Goal: Information Seeking & Learning: Check status

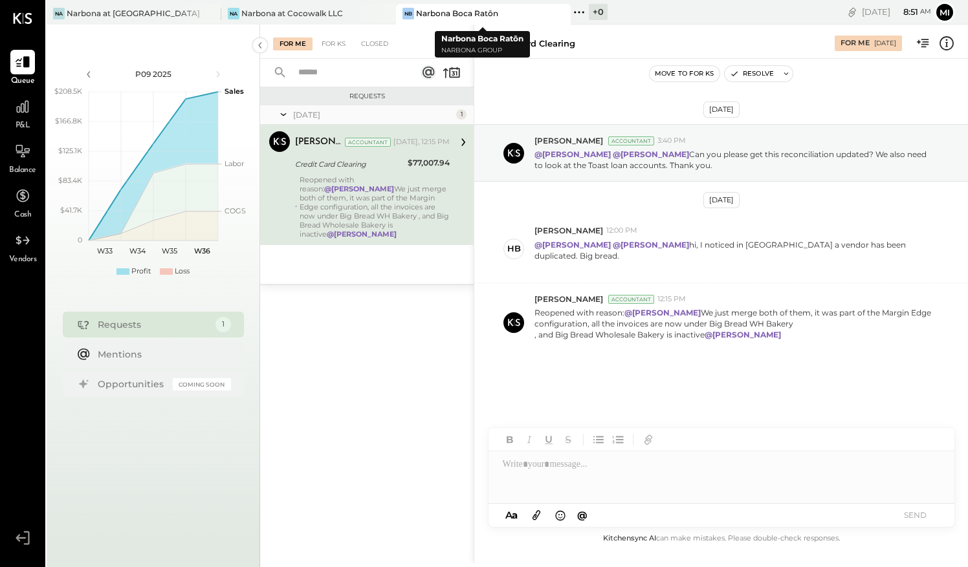
click at [453, 9] on div "Narbona Boca Ratōn" at bounding box center [457, 13] width 82 height 11
click at [22, 114] on icon at bounding box center [22, 106] width 17 height 17
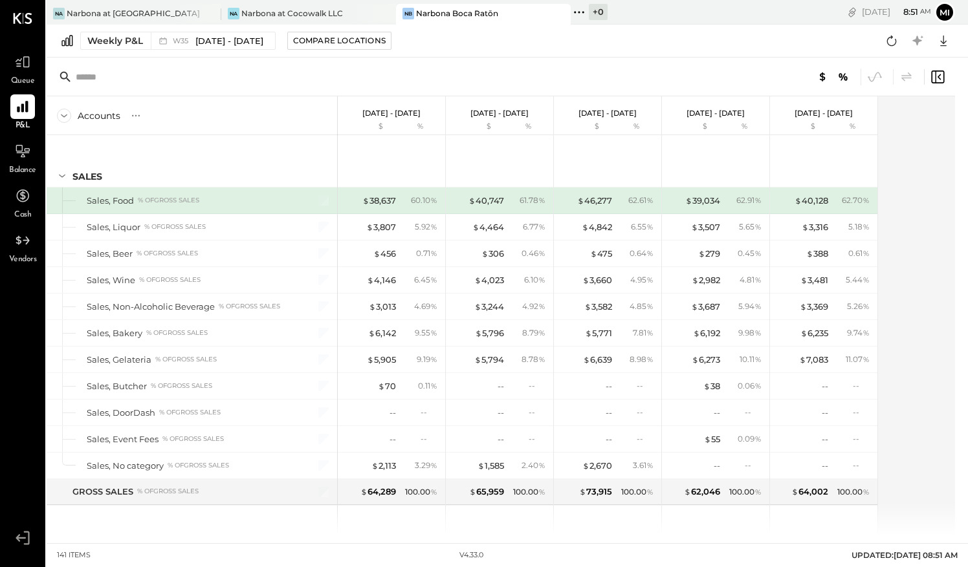
click at [961, 162] on div "Accounts S % GL [DATE] - [DATE] $ % [DATE] - [DATE] $ % [DATE] - [DATE] $ % [DA…" at bounding box center [507, 297] width 921 height 478
click at [917, 131] on div "Accounts S % GL [DATE] - [DATE] $ % [DATE] - [DATE] $ % [DATE] - [DATE] $ % [DA…" at bounding box center [502, 315] width 910 height 439
click at [920, 110] on div "Accounts S % GL [DATE] - [DATE] $ % [DATE] - [DATE] $ % [DATE] - [DATE] $ % [DA…" at bounding box center [502, 315] width 910 height 439
click at [924, 238] on div "Accounts S % GL [DATE] - [DATE] $ % [DATE] - [DATE] $ % [DATE] - [DATE] $ % [DA…" at bounding box center [502, 315] width 910 height 439
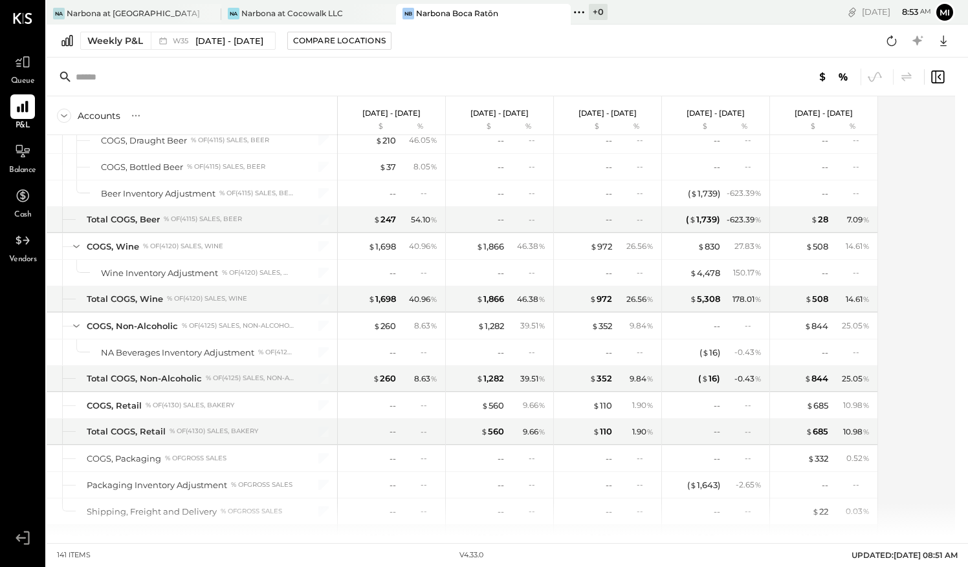
scroll to position [932, 0]
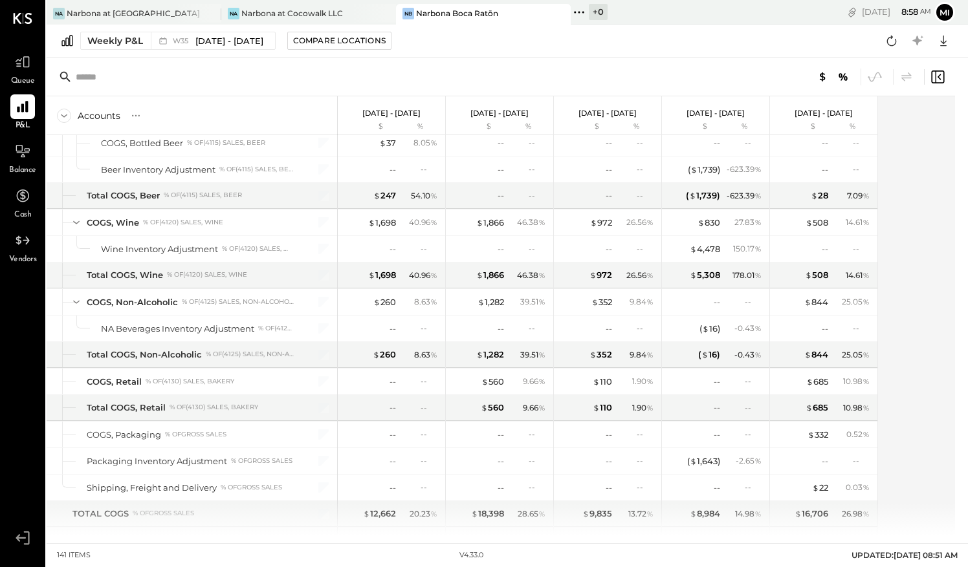
click at [925, 344] on div "Accounts S % GL [DATE] - [DATE] $ % [DATE] - [DATE] $ % [DATE] - [DATE] $ % [DA…" at bounding box center [502, 315] width 910 height 439
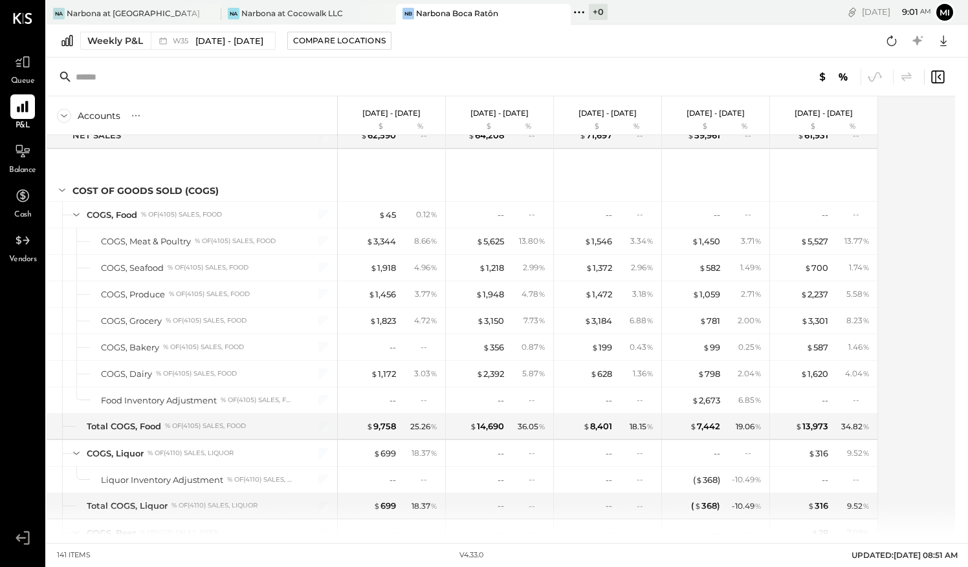
scroll to position [499, 0]
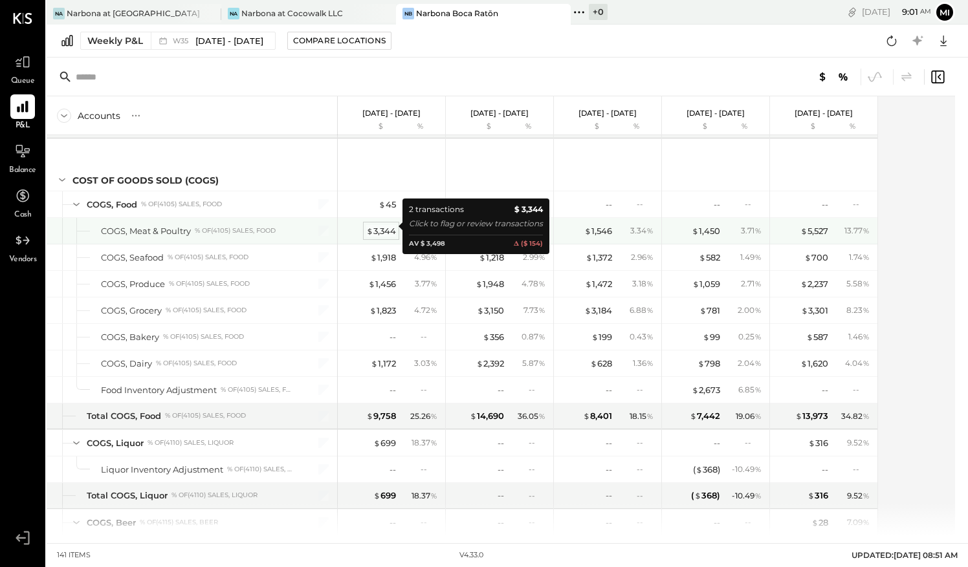
click at [384, 225] on div "$ 3,344" at bounding box center [381, 231] width 30 height 12
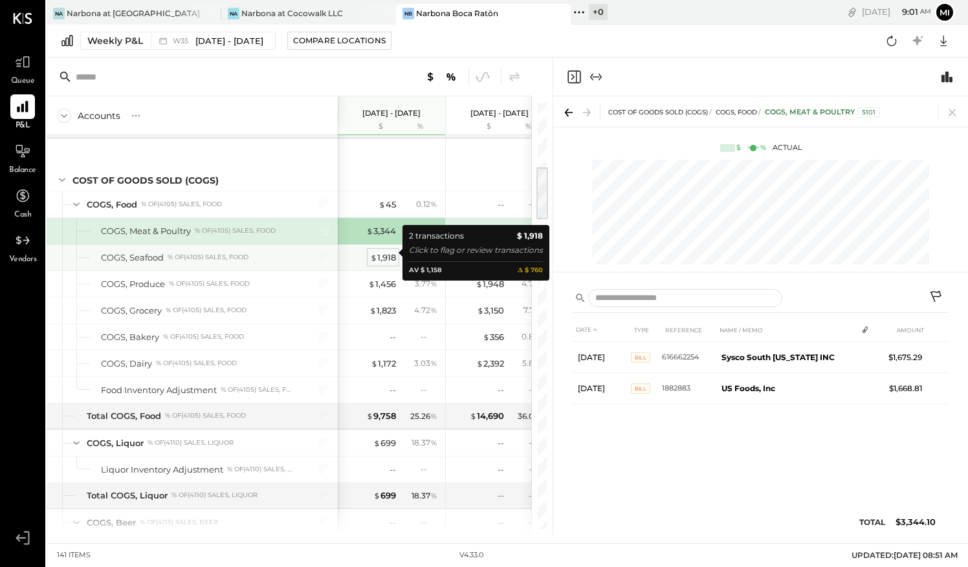
click at [381, 252] on div "$ 1,918" at bounding box center [383, 258] width 26 height 12
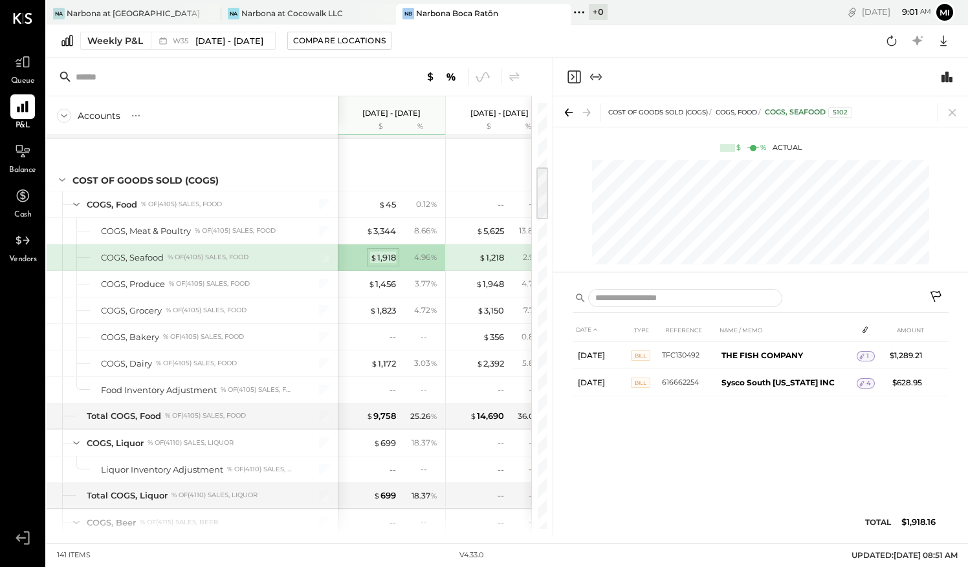
click at [386, 256] on div "$ 1,918" at bounding box center [383, 258] width 26 height 12
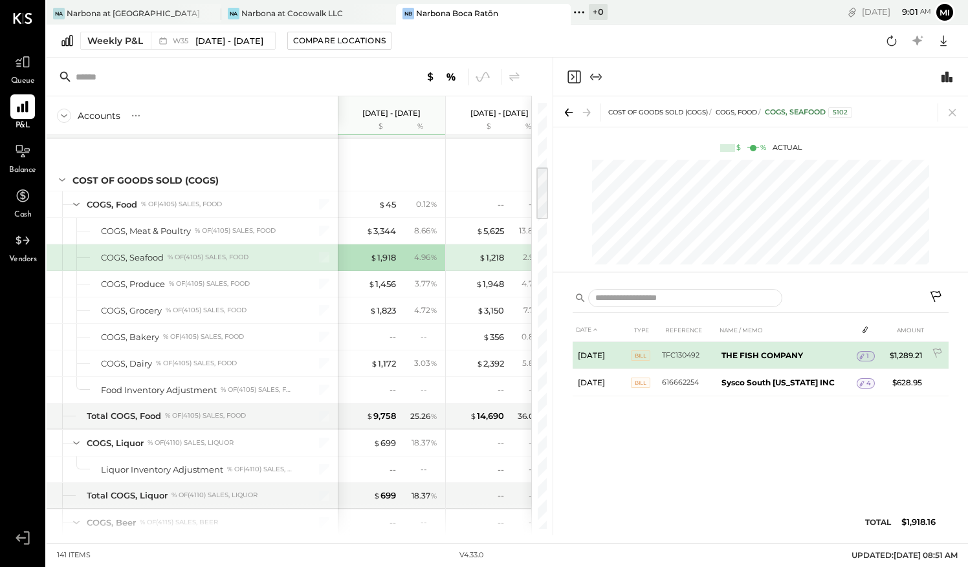
click at [642, 356] on span "Bill" at bounding box center [640, 356] width 19 height 10
click at [782, 351] on b "THE FISH COMPANY" at bounding box center [762, 356] width 82 height 10
drag, startPoint x: 782, startPoint y: 351, endPoint x: 730, endPoint y: 351, distance: 51.8
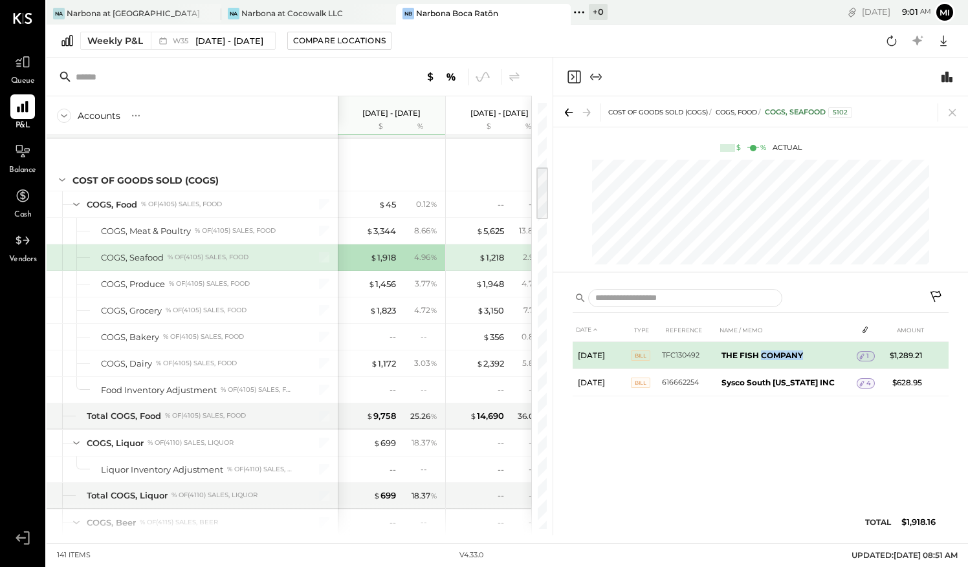
click at [730, 351] on b "THE FISH COMPANY" at bounding box center [762, 356] width 82 height 10
click at [673, 352] on td "TFC130492" at bounding box center [689, 355] width 54 height 27
click at [607, 352] on td "[DATE]" at bounding box center [602, 355] width 58 height 27
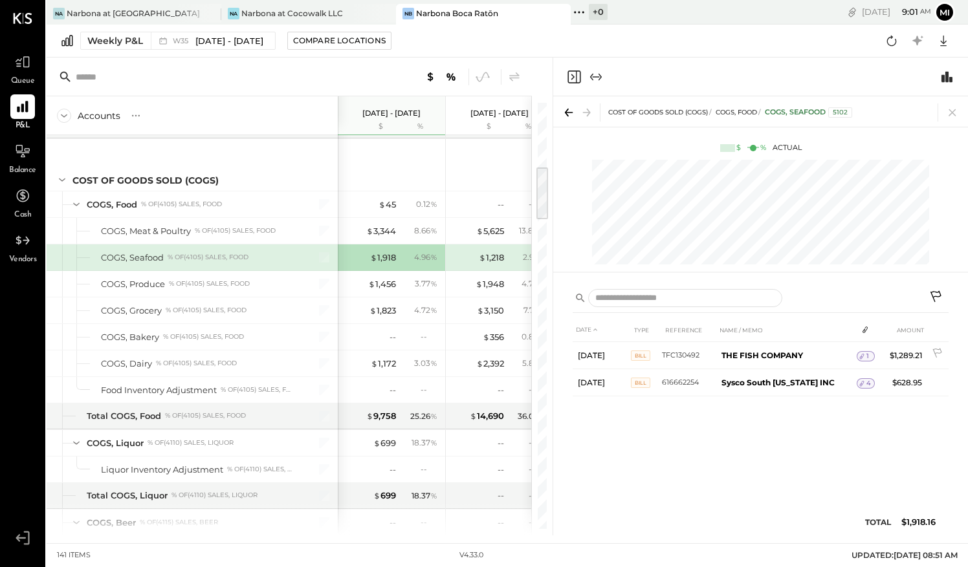
click at [613, 250] on div "COST OF GOODS SOLD (COGS) COGS, Food COGS, Seafood 5102 $ % Actual DATE TYPE RE…" at bounding box center [760, 315] width 415 height 439
click at [956, 115] on icon at bounding box center [952, 113] width 18 height 18
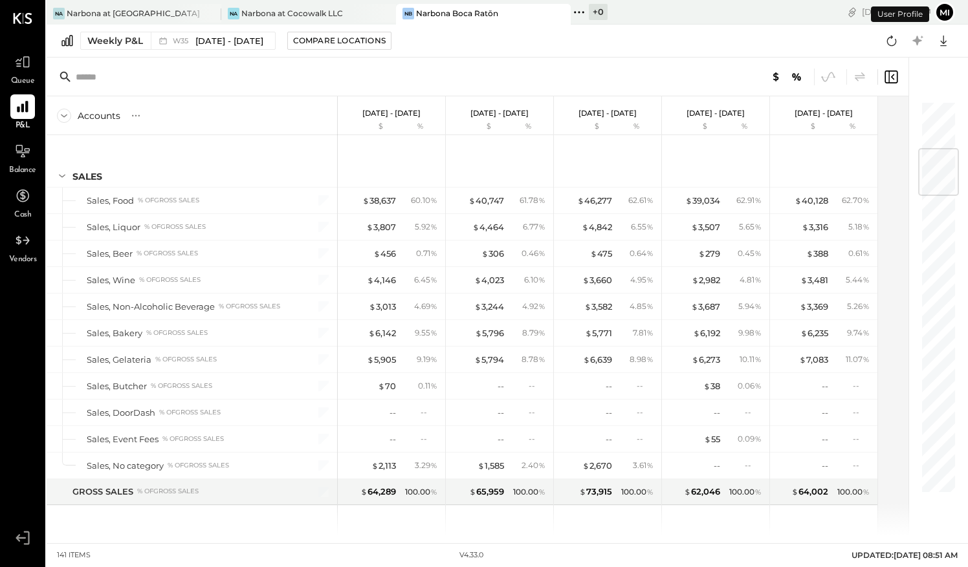
scroll to position [404, 0]
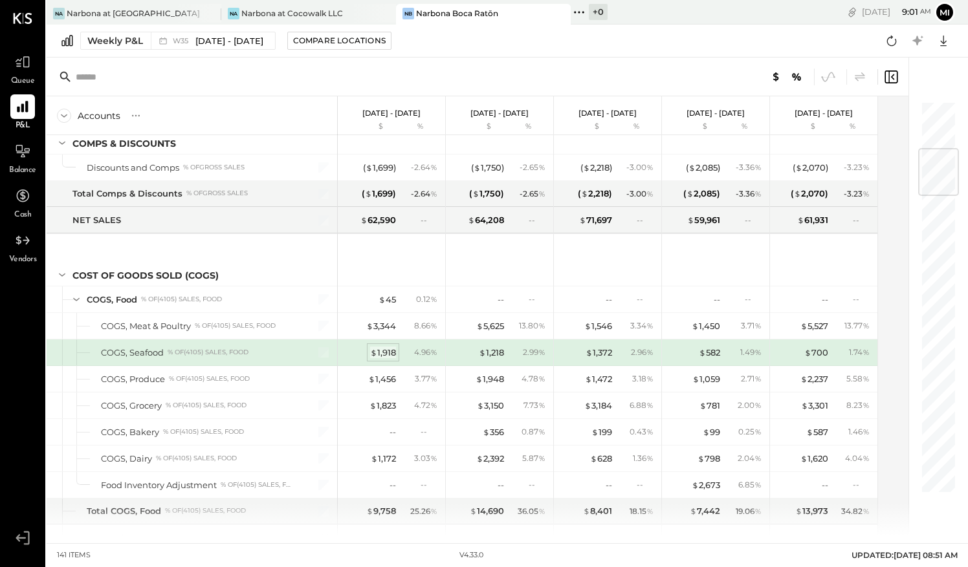
click at [380, 347] on div "$ 1,918" at bounding box center [383, 353] width 26 height 12
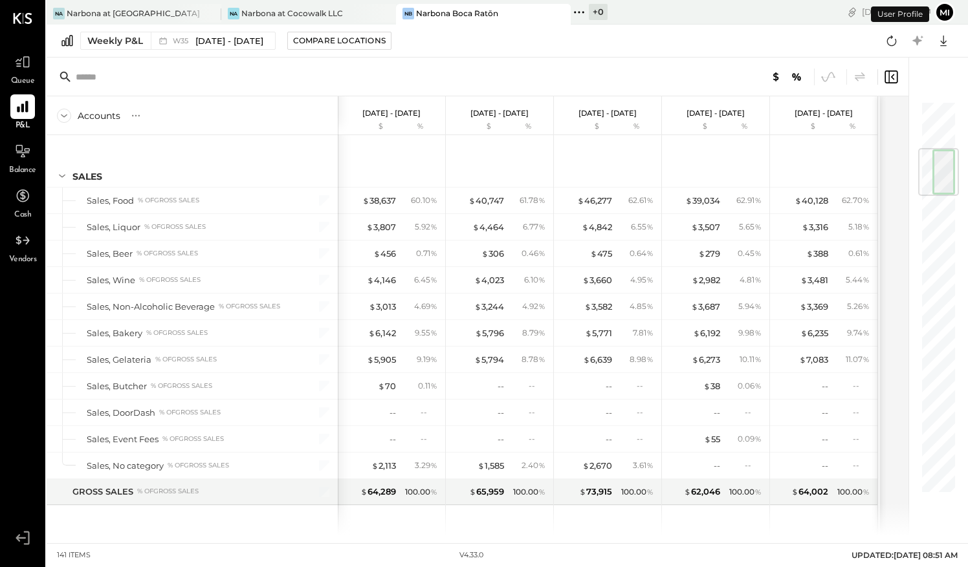
scroll to position [404, 0]
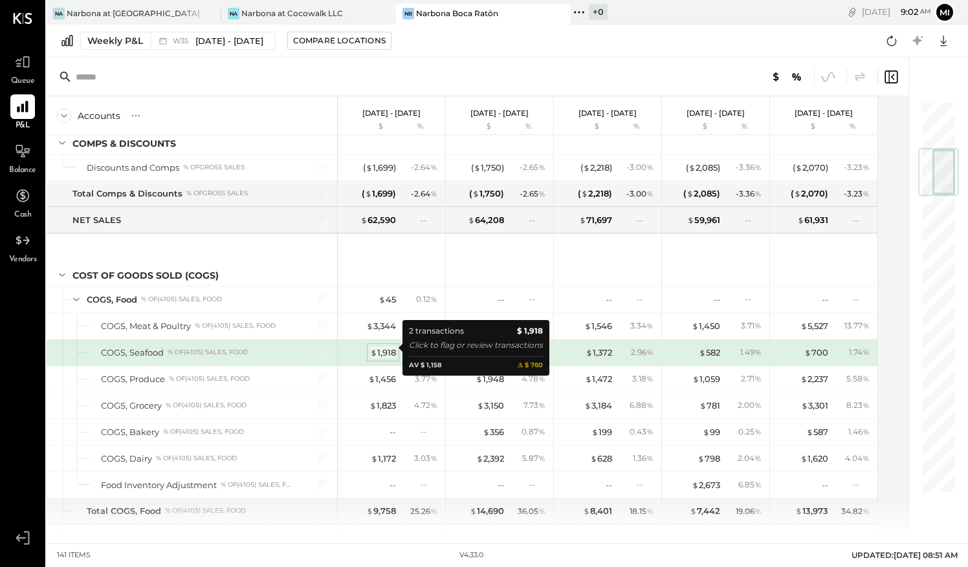
click at [383, 349] on div "$ 1,918" at bounding box center [383, 353] width 26 height 12
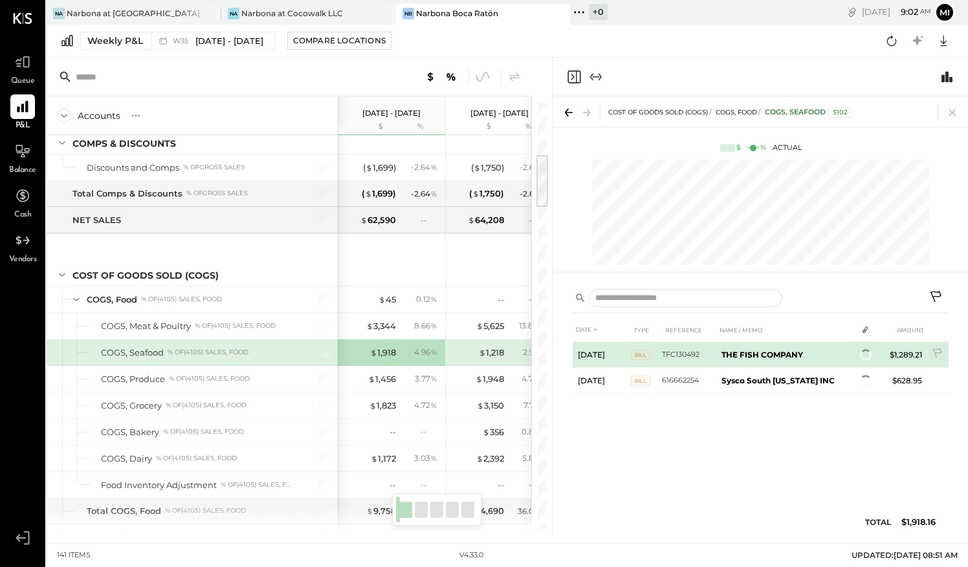
click at [907, 358] on td "$1,289.21" at bounding box center [902, 355] width 50 height 26
click at [907, 358] on td "$1,289.21" at bounding box center [902, 355] width 50 height 27
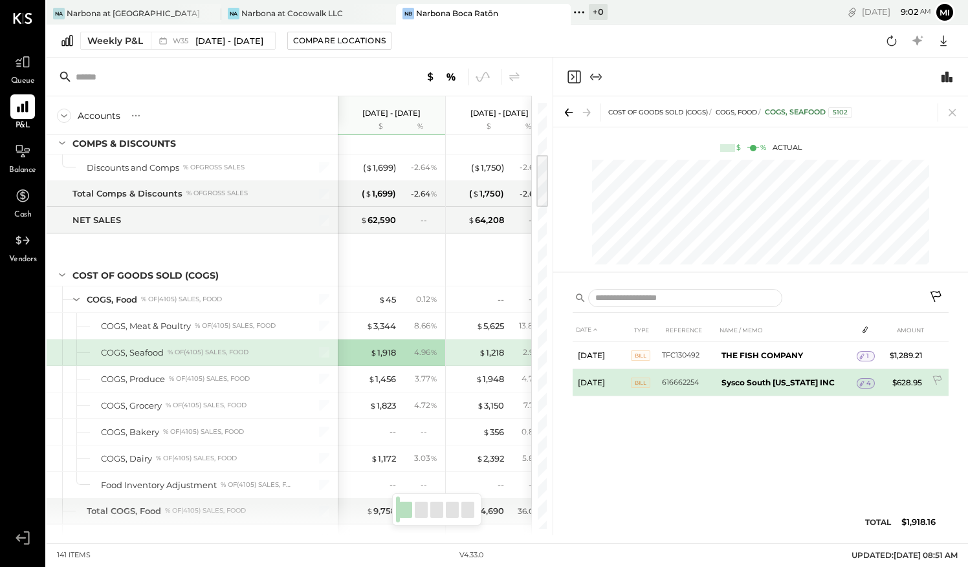
click at [866, 382] on span "4" at bounding box center [868, 383] width 5 height 9
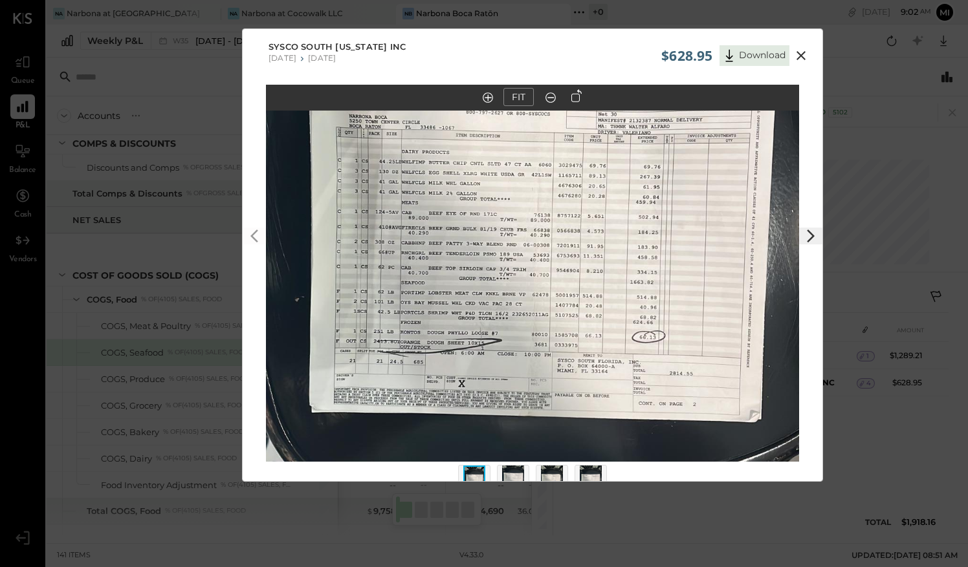
click at [806, 240] on icon at bounding box center [811, 236] width 16 height 16
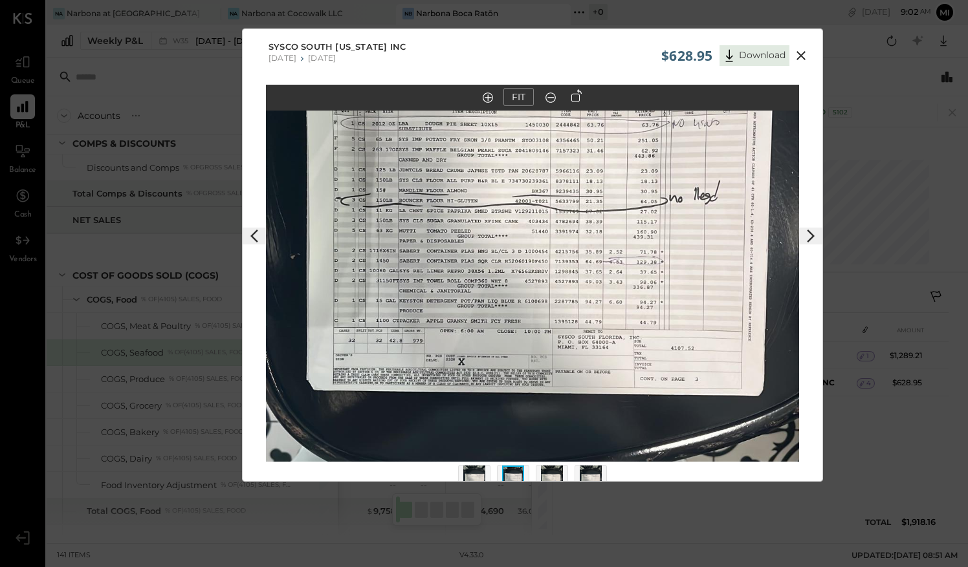
click at [806, 240] on icon at bounding box center [811, 236] width 16 height 16
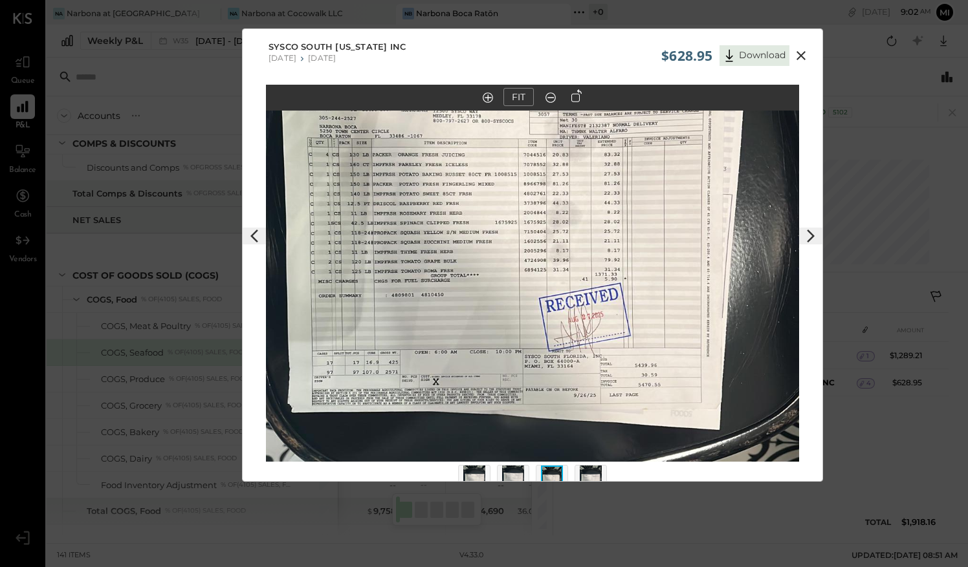
click at [806, 240] on icon at bounding box center [811, 236] width 16 height 16
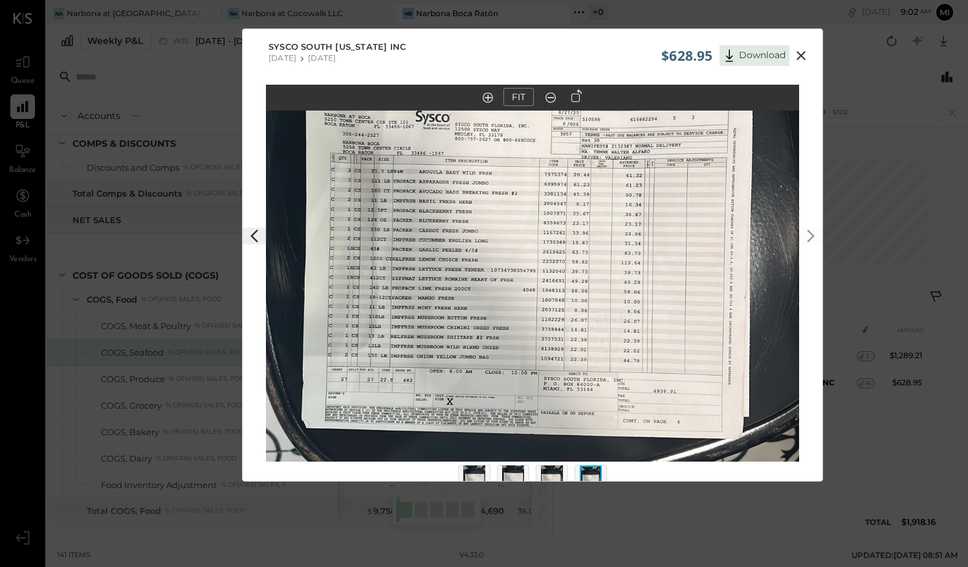
click at [800, 53] on icon at bounding box center [801, 56] width 16 height 16
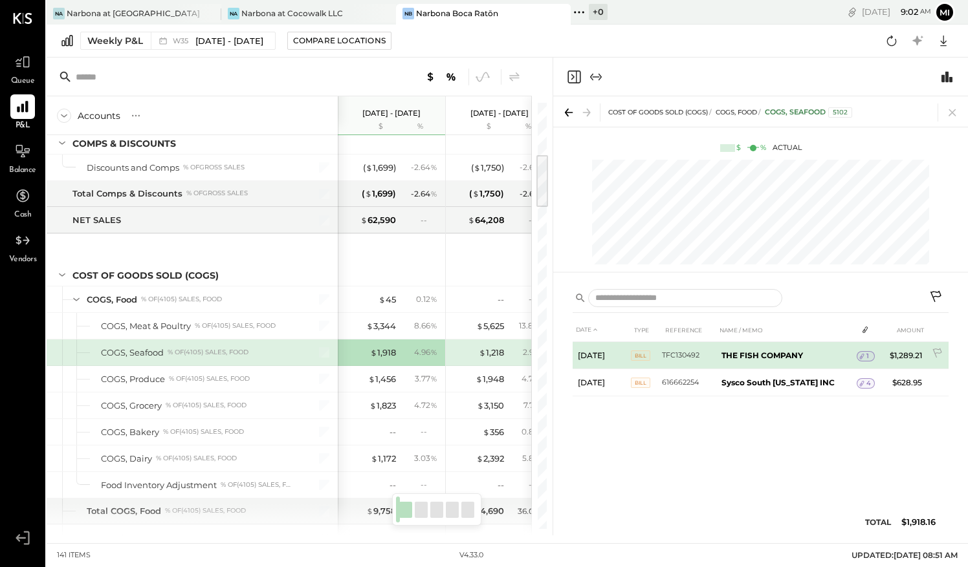
click at [866, 353] on span "1" at bounding box center [867, 356] width 3 height 9
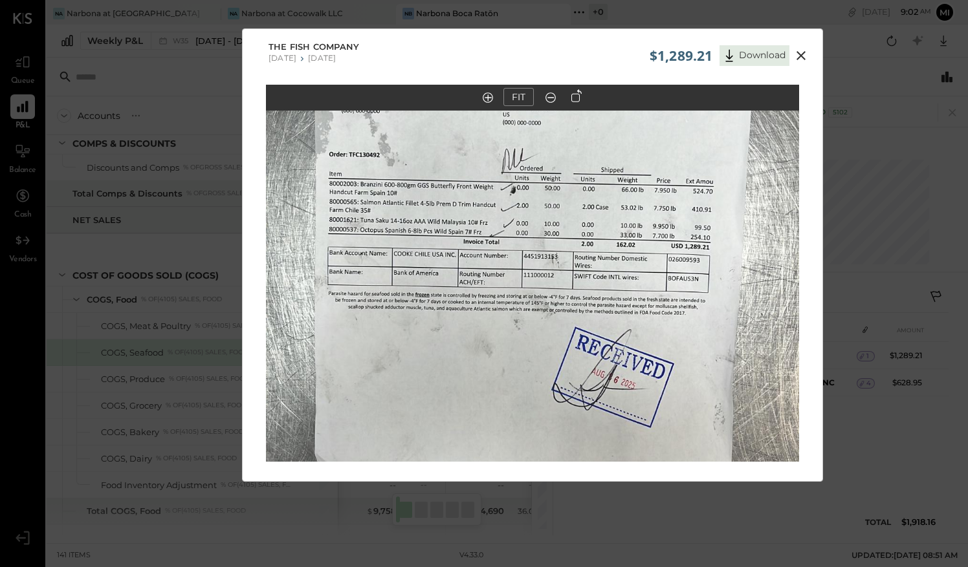
click at [802, 54] on icon at bounding box center [800, 55] width 9 height 9
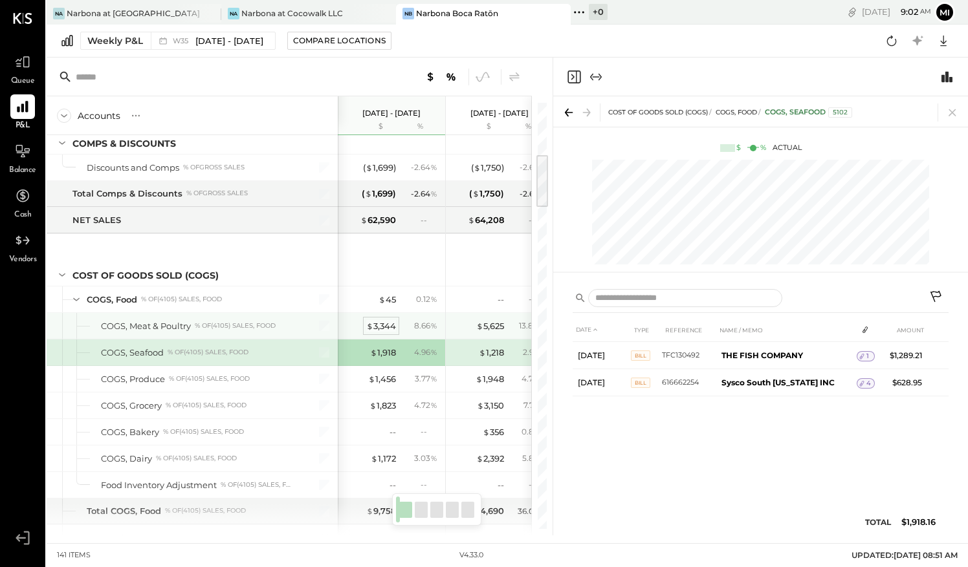
click at [382, 325] on div "$ 3,344" at bounding box center [381, 326] width 30 height 12
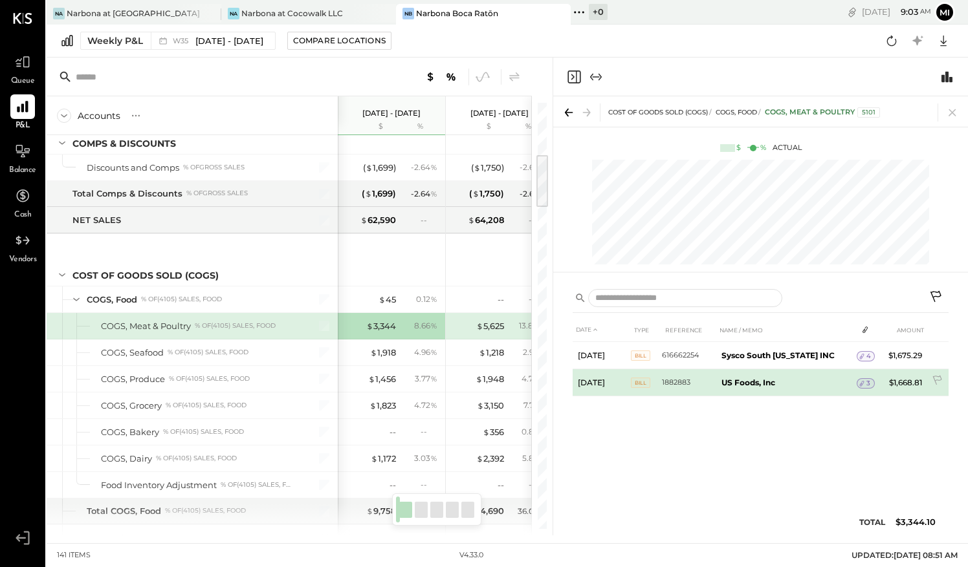
click at [866, 384] on span "3" at bounding box center [868, 383] width 4 height 9
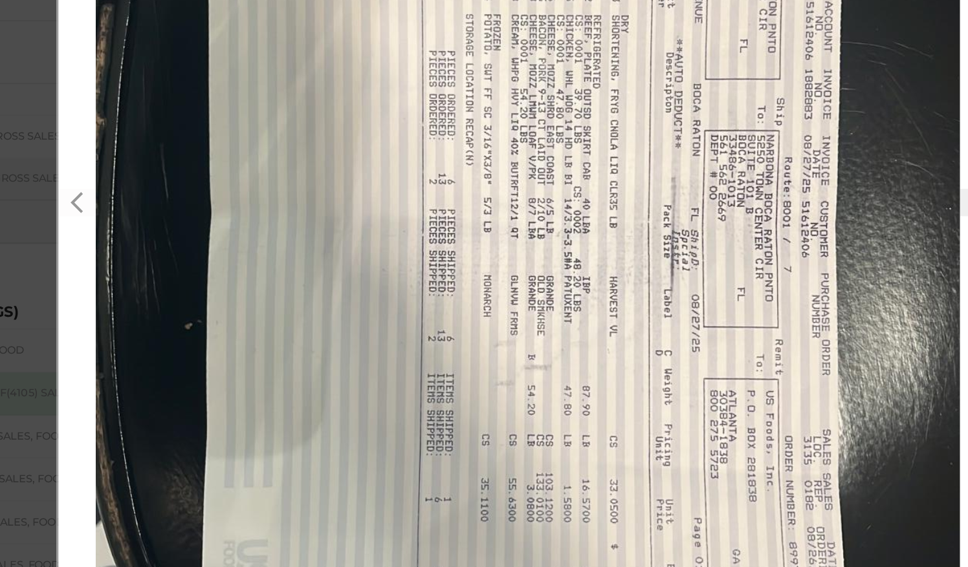
scroll to position [25, 0]
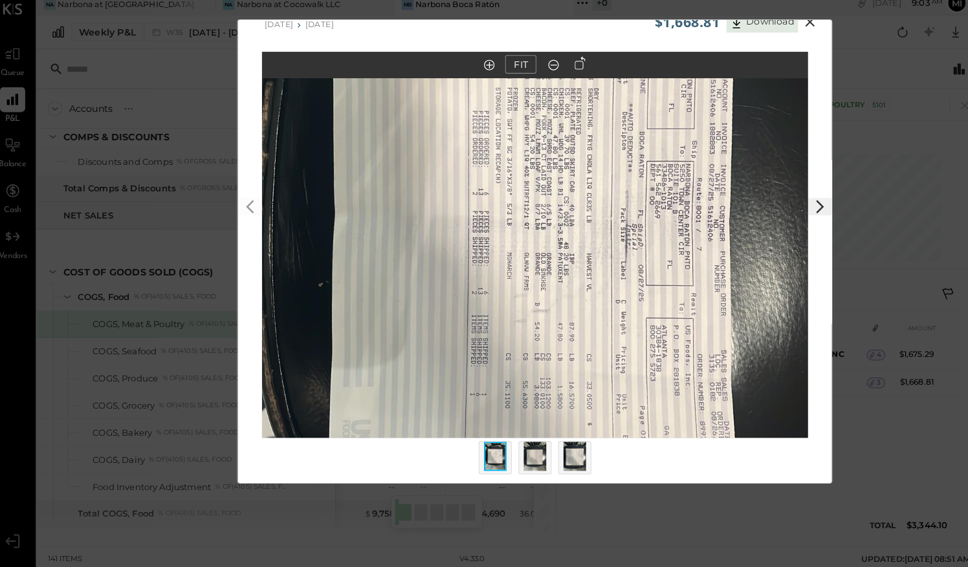
click at [800, 213] on button at bounding box center [810, 211] width 23 height 17
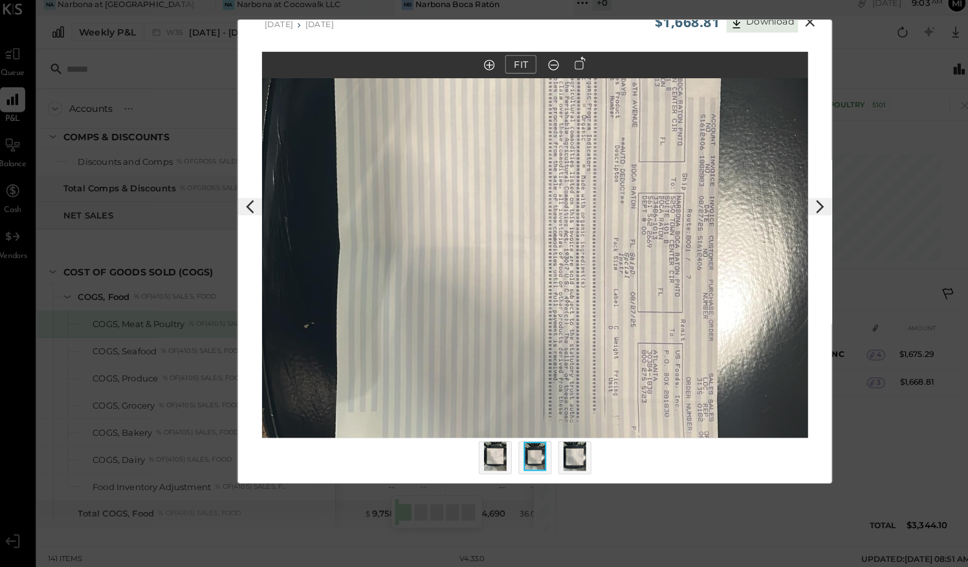
click at [809, 216] on icon at bounding box center [811, 212] width 16 height 16
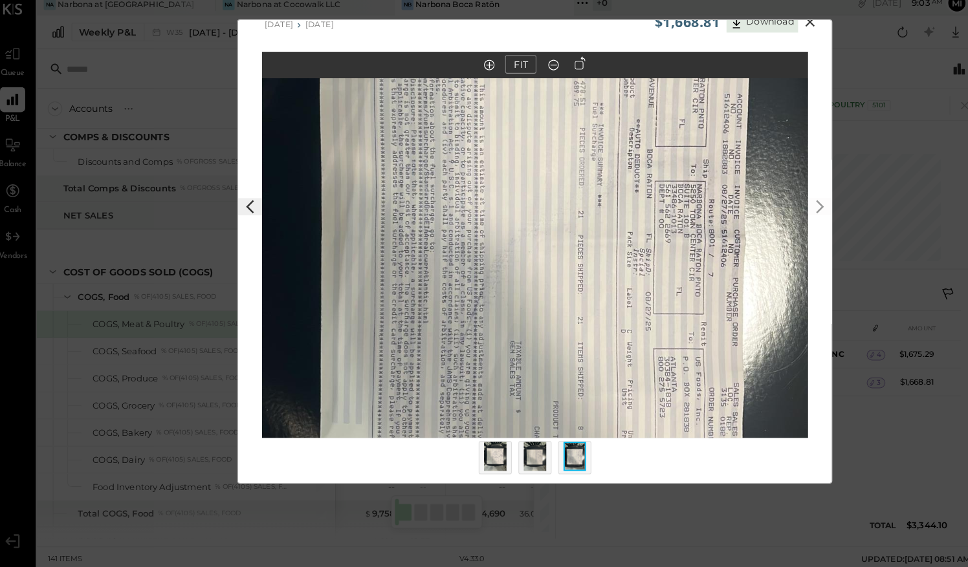
click at [791, 38] on button at bounding box center [800, 31] width 23 height 17
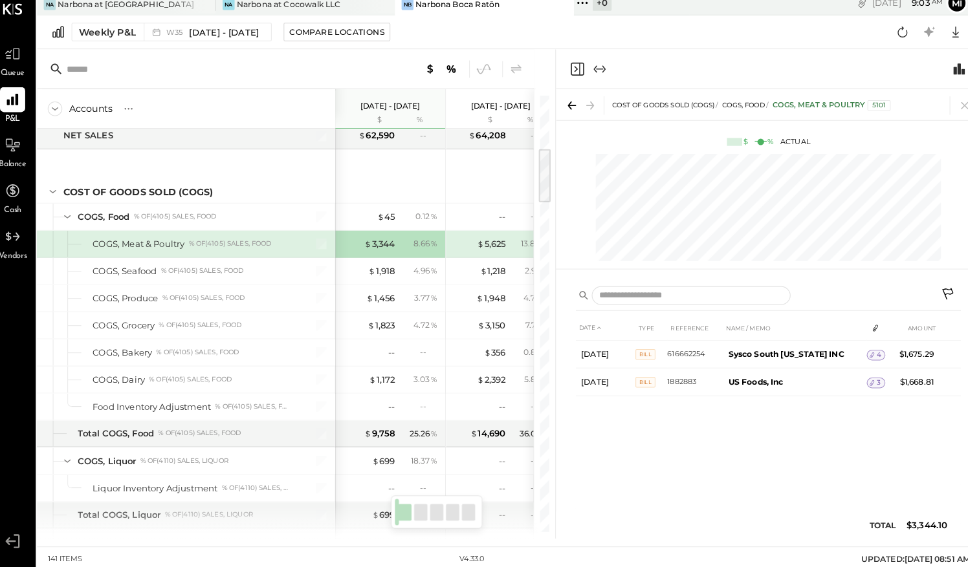
scroll to position [486, 0]
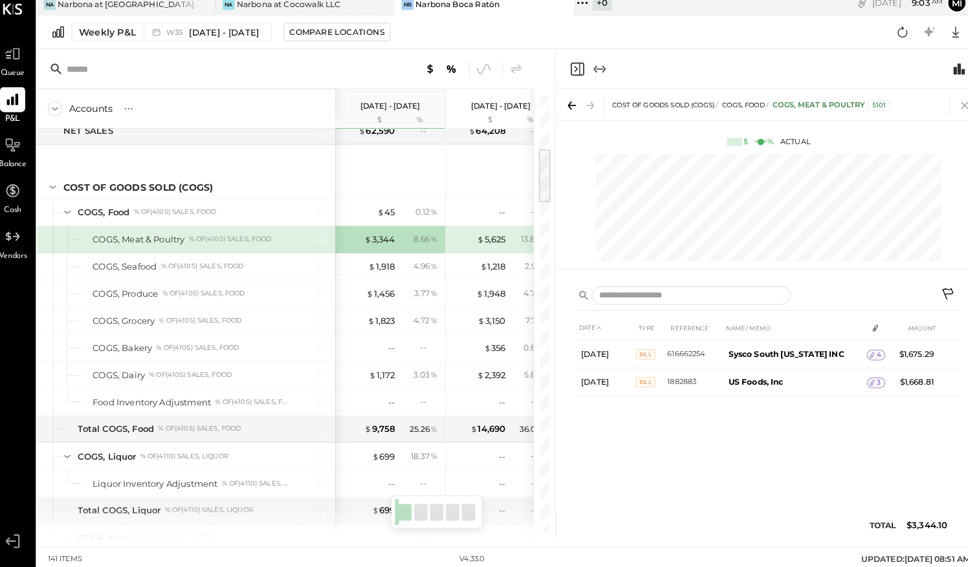
click at [952, 113] on icon at bounding box center [951, 112] width 7 height 7
